Goal: Transaction & Acquisition: Purchase product/service

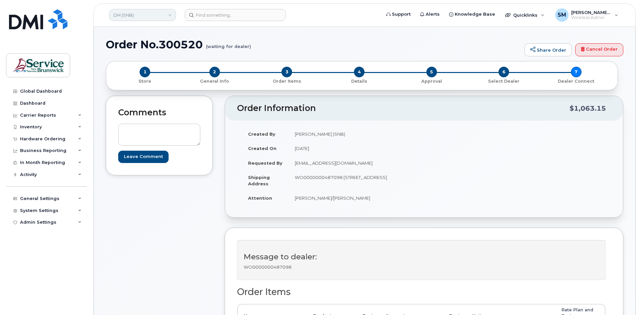
click at [133, 12] on link "DH (SNB)" at bounding box center [142, 15] width 67 height 12
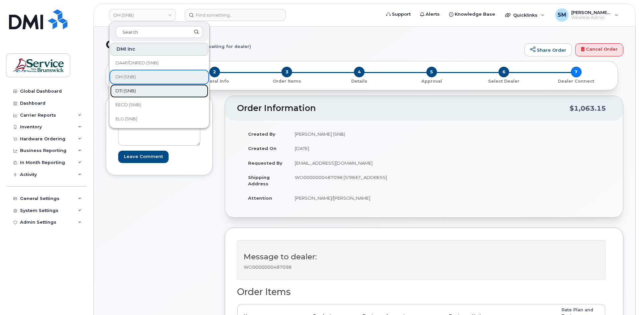
click at [130, 91] on span "DTI (SNB)" at bounding box center [125, 91] width 20 height 7
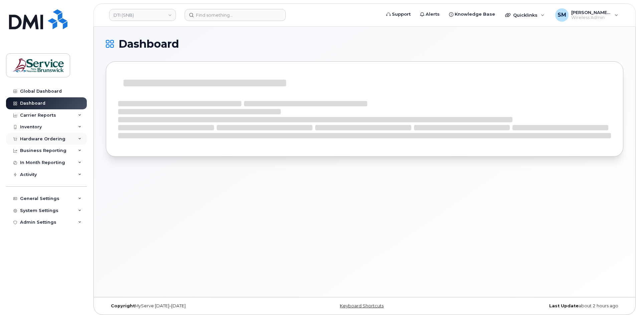
click at [59, 142] on div "Hardware Ordering" at bounding box center [46, 139] width 81 height 12
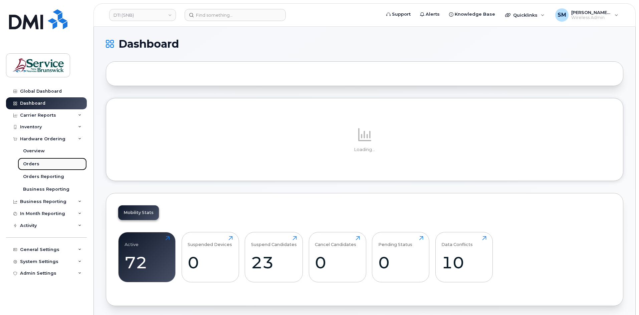
click at [42, 165] on link "Orders" at bounding box center [52, 164] width 69 height 13
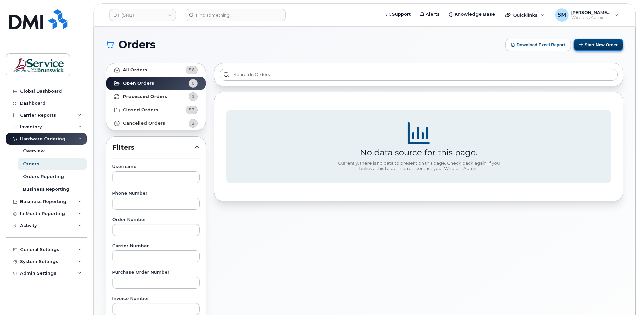
click at [610, 43] on button "Start New Order" at bounding box center [598, 45] width 50 height 12
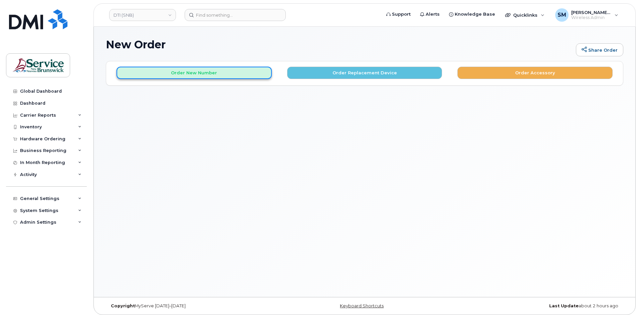
click at [207, 74] on button "Order New Number" at bounding box center [193, 73] width 155 height 12
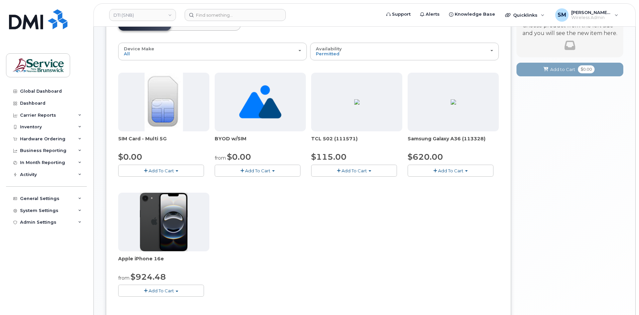
scroll to position [127, 0]
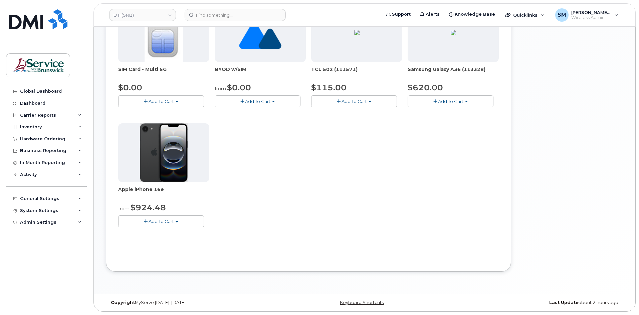
click at [171, 221] on span "Add To Cart" at bounding box center [160, 221] width 25 height 5
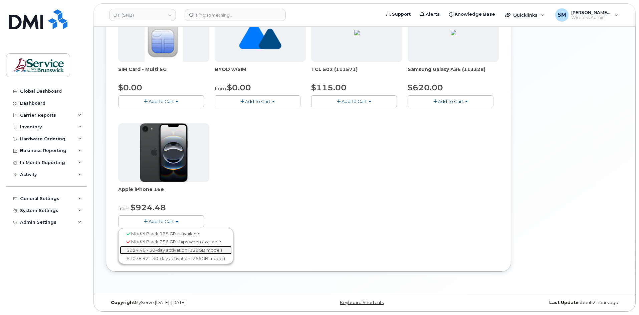
click at [172, 252] on link "$924.48 - 30-day activation (128GB model)" at bounding box center [176, 250] width 112 height 8
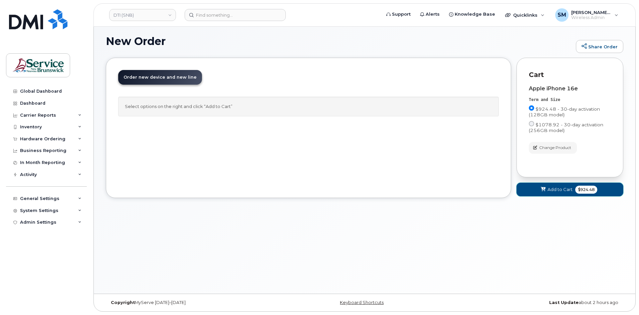
click at [555, 191] on span "Add to Cart" at bounding box center [559, 190] width 25 height 6
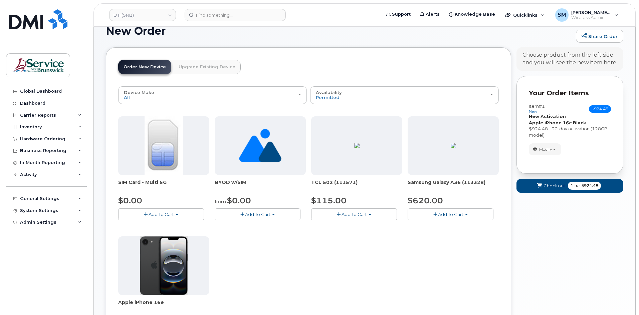
scroll to position [0, 0]
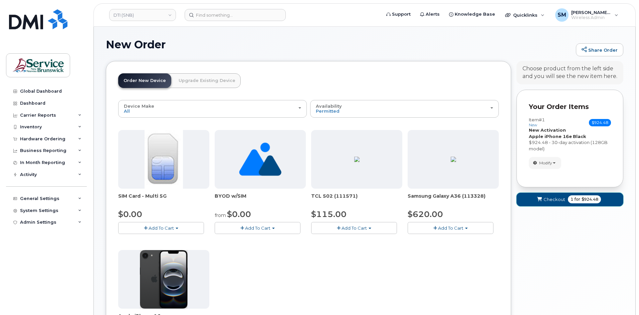
click at [540, 198] on icon "submit" at bounding box center [539, 200] width 5 height 4
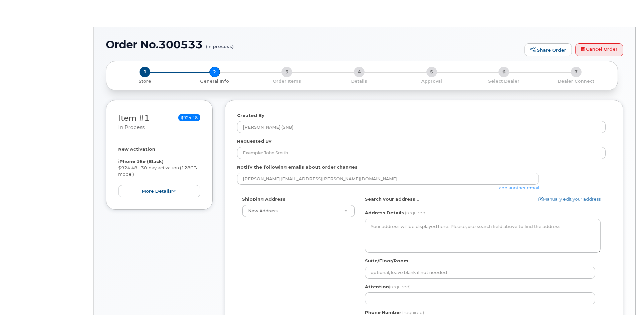
select select
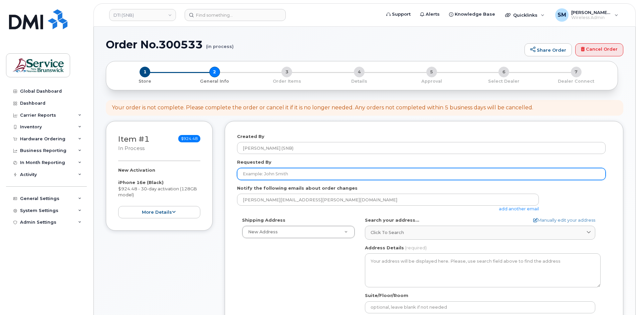
click at [326, 175] on input "Requested By" at bounding box center [421, 174] width 368 height 12
paste input "[EMAIL_ADDRESS][PERSON_NAME][DOMAIN_NAME]"
type input "[EMAIL_ADDRESS][PERSON_NAME][DOMAIN_NAME]"
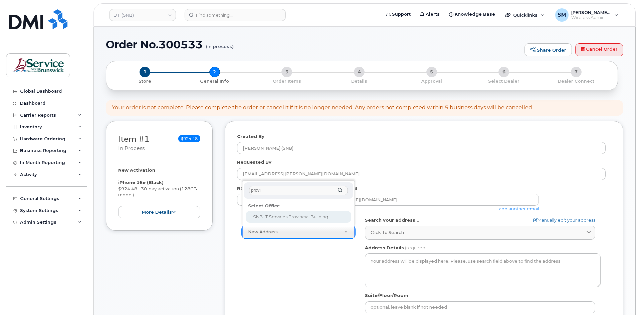
type input "provin"
select select
type textarea "350 St. George St Bathurst New Brunswick E2A 1B9"
type input "[PERSON_NAME]/[PERSON_NAME]"
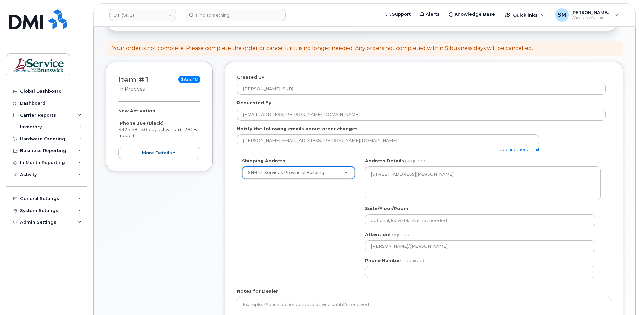
scroll to position [133, 0]
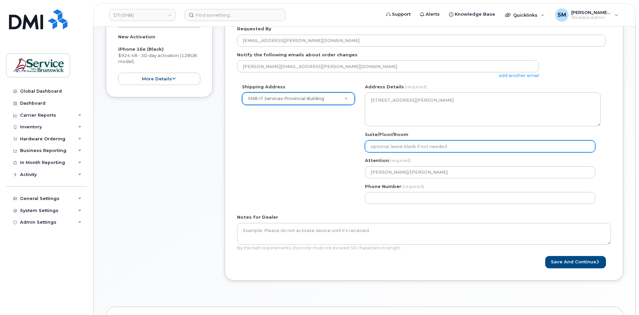
drag, startPoint x: 440, startPoint y: 145, endPoint x: 432, endPoint y: 153, distance: 11.4
click at [440, 145] on input "Suite/Floor/Room" at bounding box center [480, 146] width 230 height 12
paste input "WO0000000487912"
select select
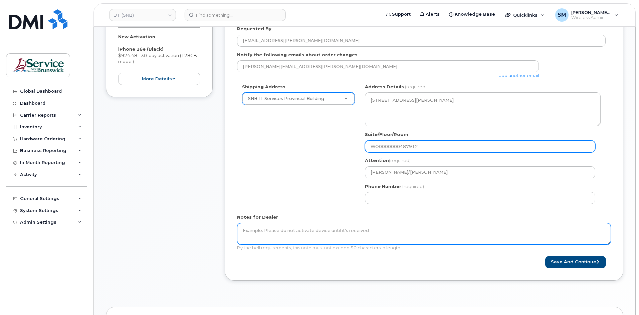
type input "WO0000000487912"
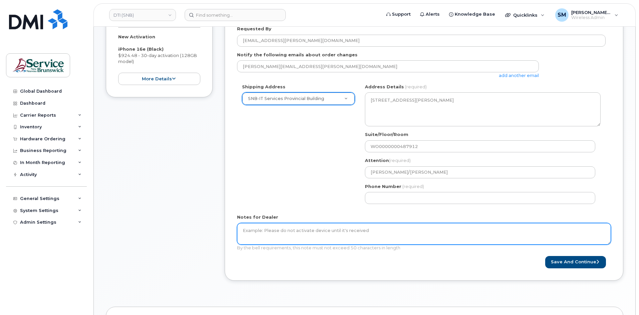
drag, startPoint x: 338, startPoint y: 236, endPoint x: 359, endPoint y: 228, distance: 22.1
click at [340, 235] on textarea "Notes for Dealer" at bounding box center [424, 234] width 374 height 22
paste textarea "WO0000000487912"
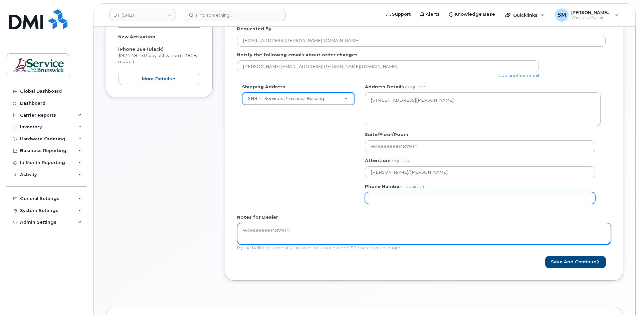
type textarea "WO0000000487912"
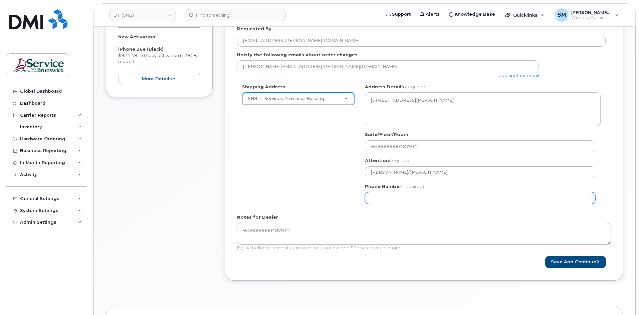
click at [504, 194] on input "Phone Number" at bounding box center [480, 198] width 230 height 12
select select
type input "506639633"
select select
type input "5066396338"
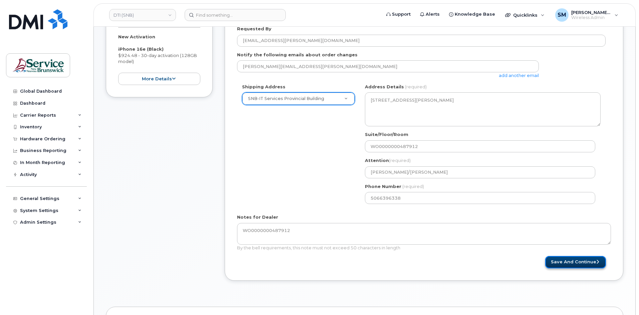
click at [583, 262] on button "Save and Continue" at bounding box center [575, 262] width 61 height 12
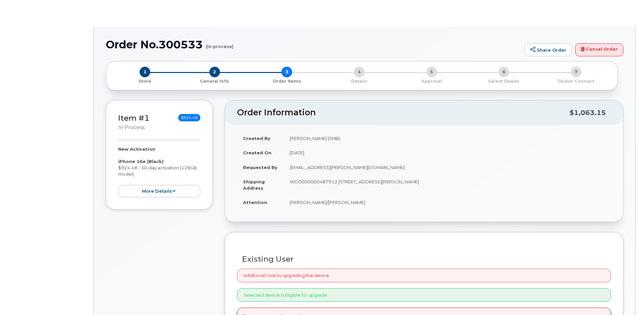
radio input "true"
select select
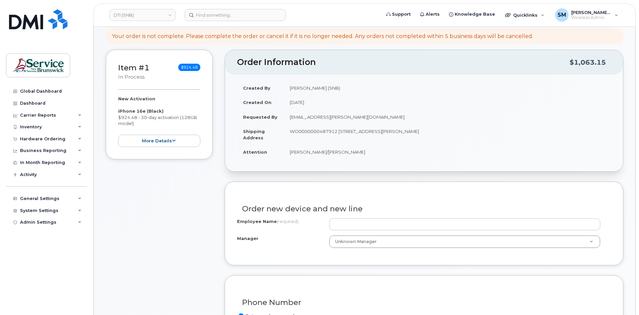
scroll to position [100, 0]
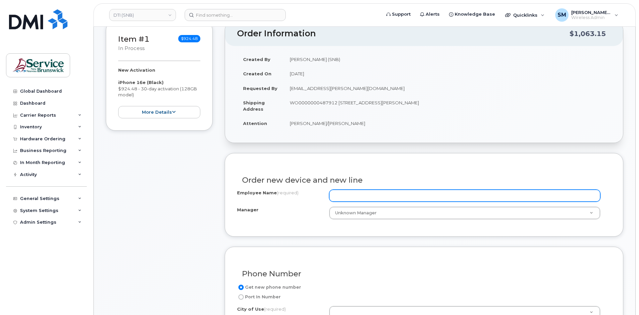
click at [388, 199] on input "Employee Name (required)" at bounding box center [464, 196] width 271 height 12
paste input "[PERSON_NAME]"
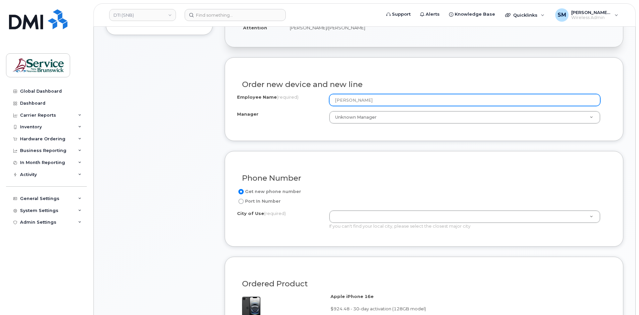
scroll to position [200, 0]
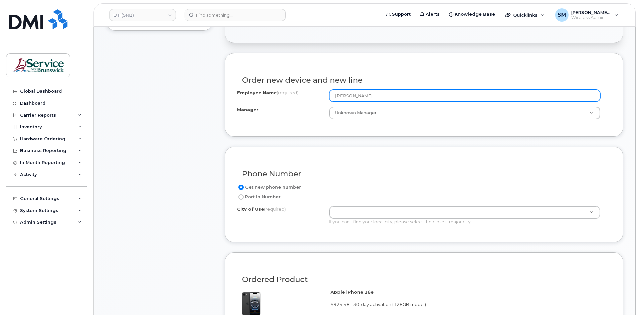
type input "[PERSON_NAME]"
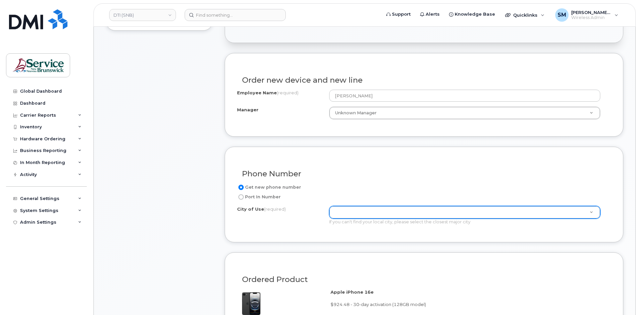
click at [417, 219] on div at bounding box center [464, 212] width 271 height 13
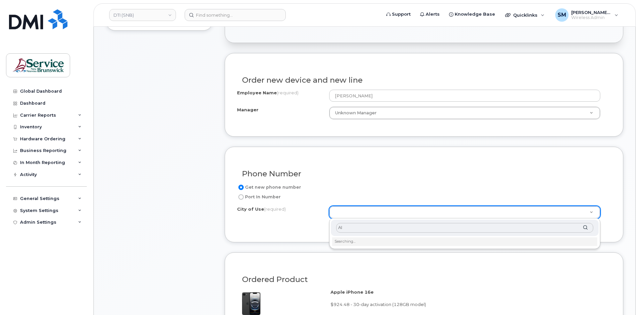
type input "A"
type input "bath"
type input "1368"
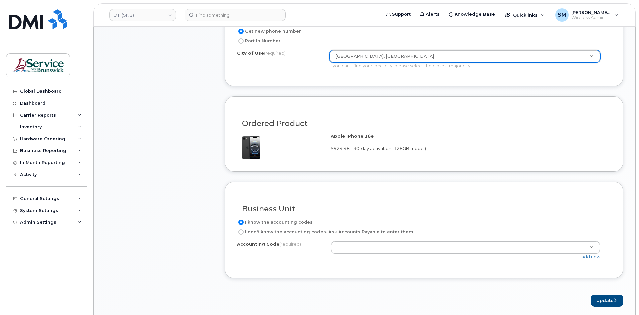
scroll to position [367, 0]
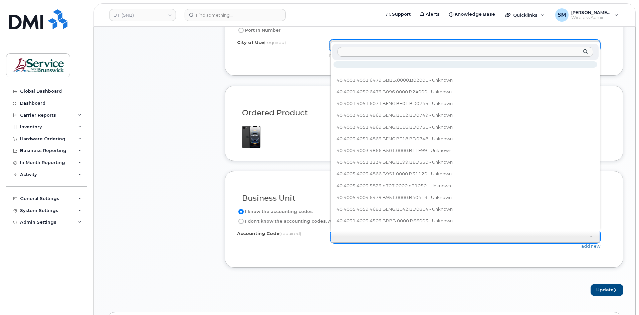
type input "40.4028.4004.1234.BBBB.EE00.B41L00"
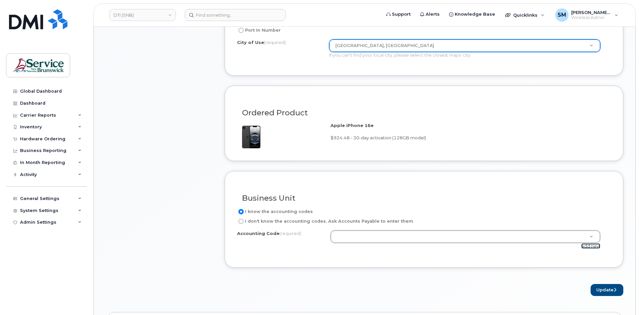
click at [597, 247] on link "add new" at bounding box center [590, 246] width 19 height 5
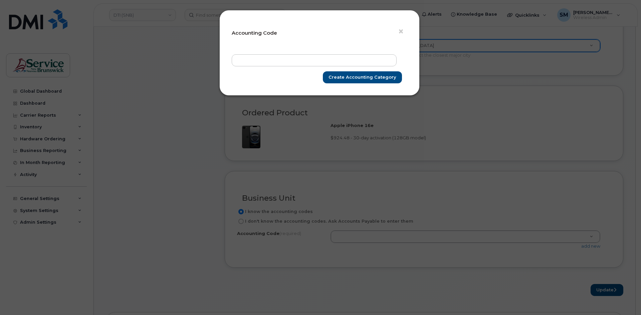
click at [319, 53] on form "× Accounting Code Create Accounting category" at bounding box center [320, 52] width 176 height 61
click at [314, 57] on input "text" at bounding box center [314, 60] width 165 height 12
paste input "40.4028.4004.1234.BBBB.EE00.B41L00"
type input "40.4028.4004.1234.BBBB.EE00.B41L00"
click at [351, 72] on input "Create Accounting category" at bounding box center [362, 77] width 79 height 12
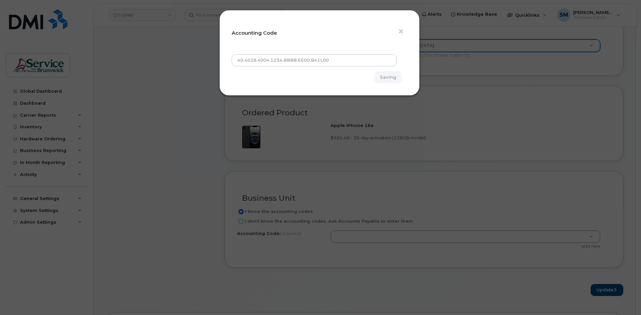
type input "Create Accounting category"
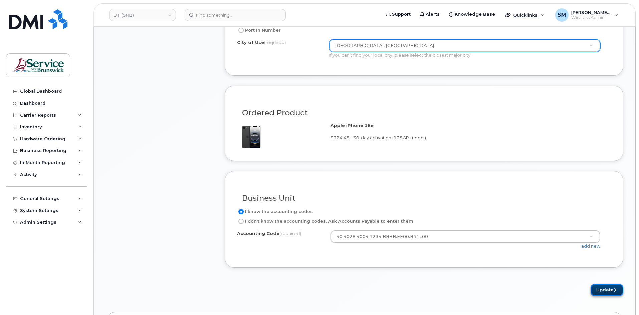
click at [611, 292] on button "Update" at bounding box center [606, 290] width 33 height 12
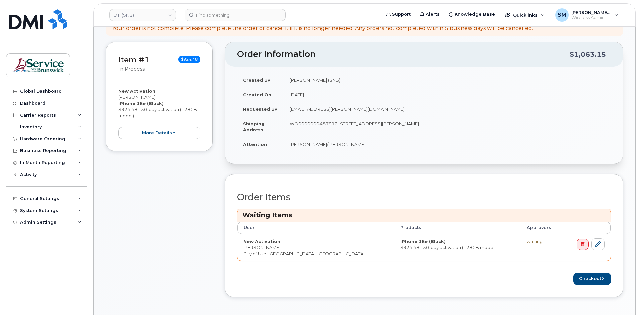
scroll to position [200, 0]
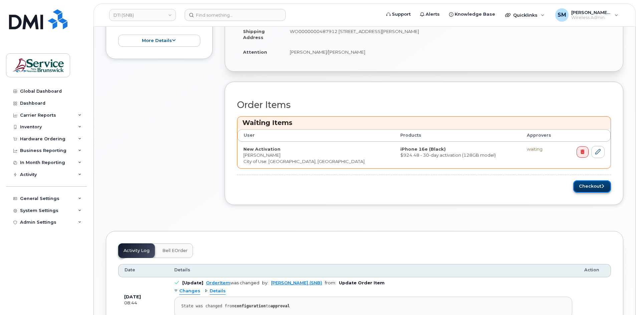
click at [586, 187] on button "Checkout" at bounding box center [592, 187] width 38 height 12
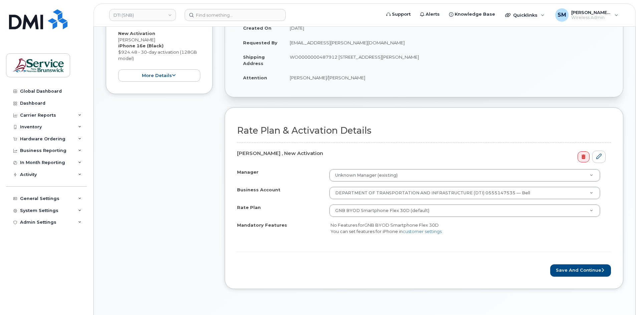
scroll to position [133, 0]
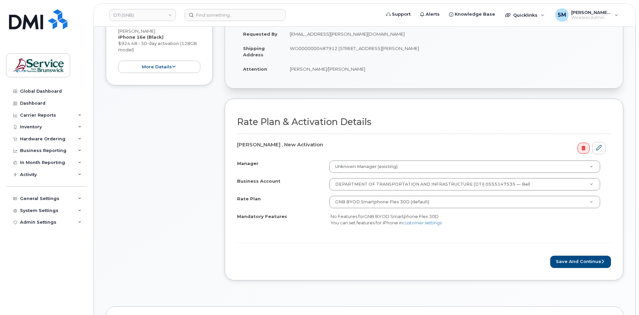
click at [551, 261] on div "Save and Continue" at bounding box center [424, 262] width 374 height 12
click at [566, 262] on button "Save and Continue" at bounding box center [580, 262] width 61 height 12
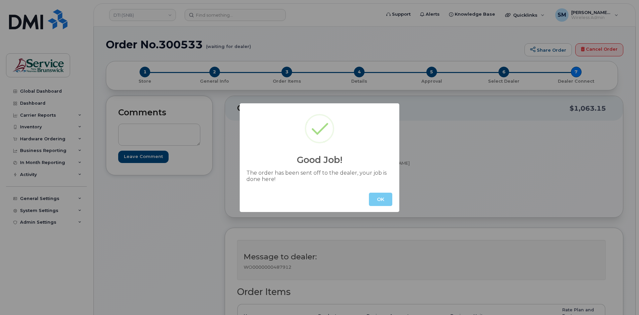
click at [383, 199] on button "OK" at bounding box center [380, 199] width 23 height 13
